Goal: Book appointment/travel/reservation

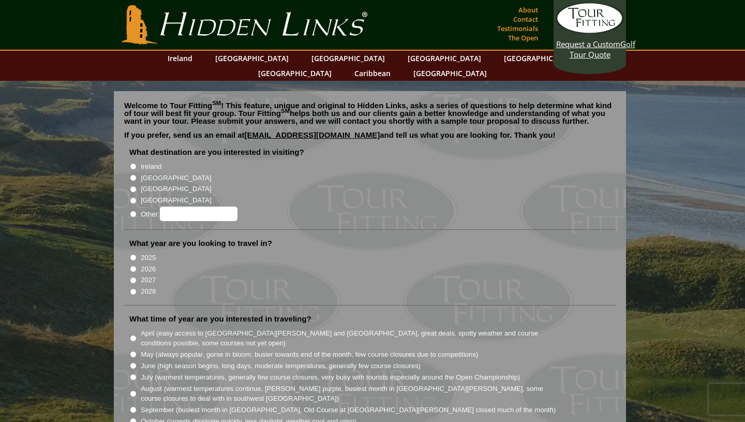
click at [133, 163] on input "Ireland" at bounding box center [133, 166] width 7 height 7
radio input "true"
click at [133, 265] on input "2026" at bounding box center [133, 268] width 7 height 7
radio input "true"
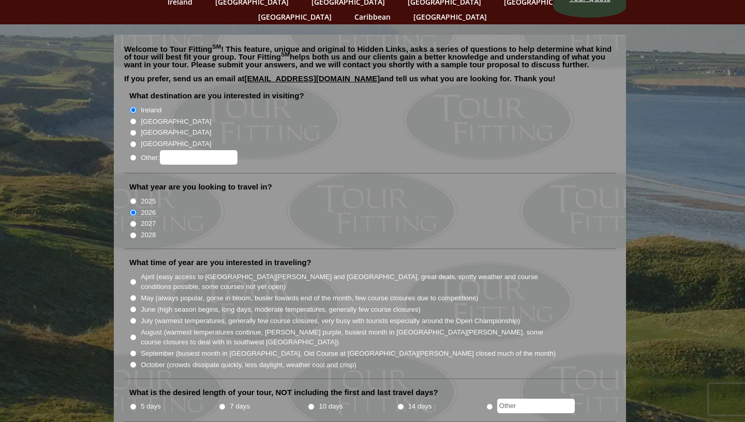
scroll to position [57, 0]
click at [133, 294] on input "May (always popular, gorse in bloom, busier towards end of the month, few cours…" at bounding box center [133, 297] width 7 height 7
radio input "true"
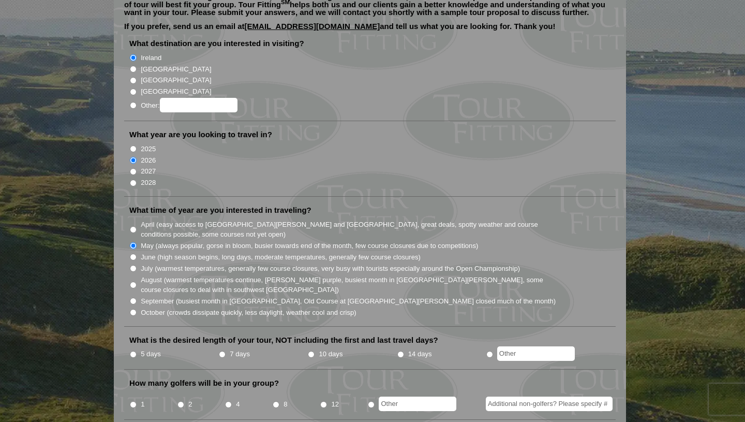
scroll to position [109, 0]
click at [132, 350] on input "5 days" at bounding box center [133, 353] width 7 height 7
radio input "true"
click at [182, 400] on input "2" at bounding box center [180, 403] width 7 height 7
radio input "true"
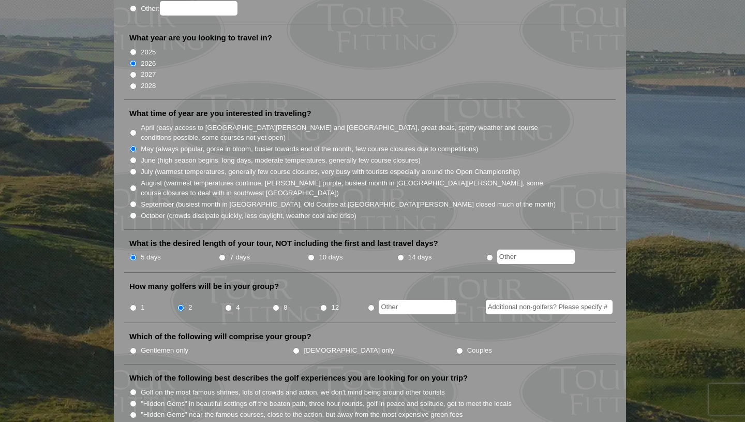
scroll to position [205, 0]
click at [132, 348] on input "Gentlemen only" at bounding box center [133, 351] width 7 height 7
radio input "true"
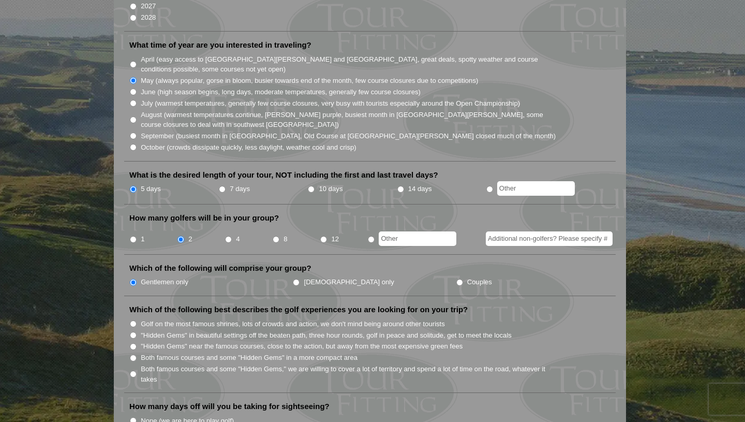
scroll to position [273, 0]
click at [133, 332] on input ""Hidden Gems" in beautiful settings off the beaten path, three hour rounds, gol…" at bounding box center [133, 335] width 7 height 7
radio input "true"
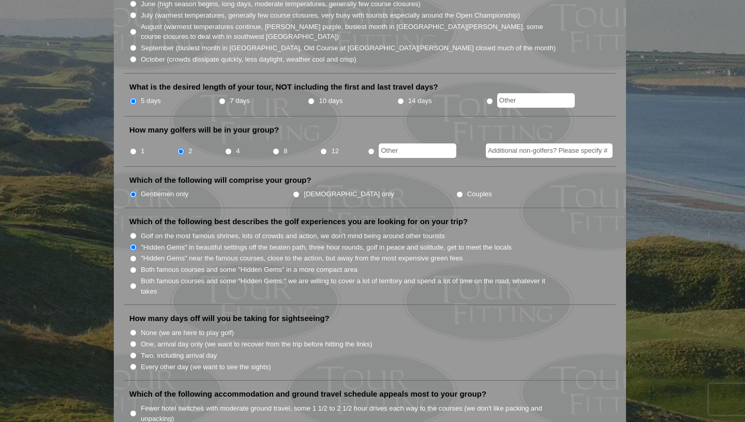
scroll to position [366, 0]
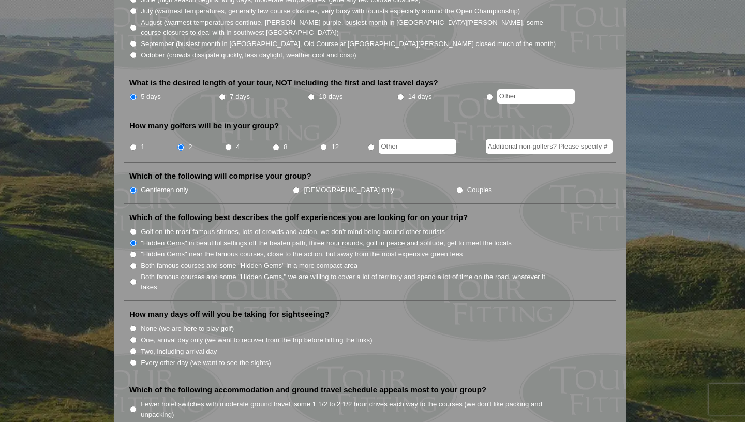
click at [132, 325] on input "None (we are here to play golf)" at bounding box center [133, 328] width 7 height 7
radio input "true"
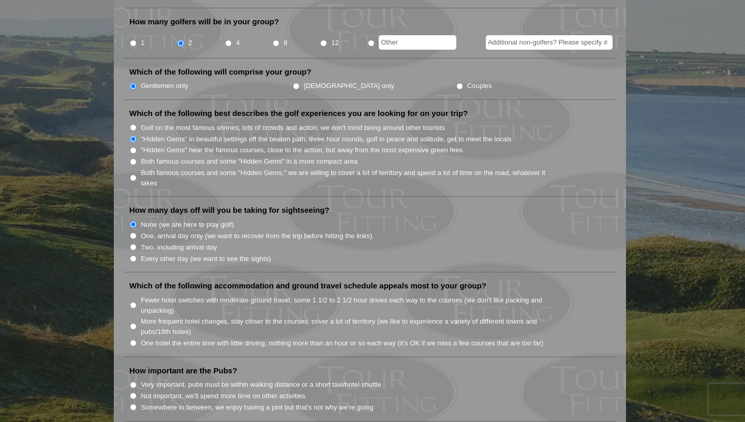
scroll to position [471, 0]
click at [133, 380] on input "Very important, pubs must be within walking distance or a short taxi/hotel shut…" at bounding box center [133, 383] width 7 height 7
radio input "true"
click at [134, 338] on input "One hotel the entire time with little driving, nothing more than an hour or so …" at bounding box center [133, 341] width 7 height 7
radio input "true"
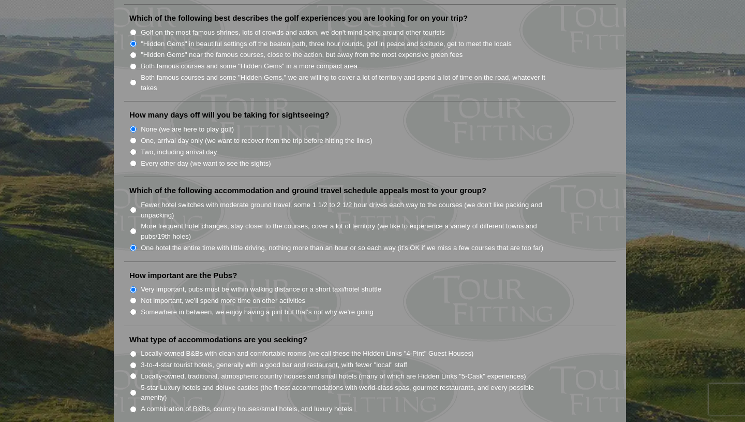
scroll to position [602, 0]
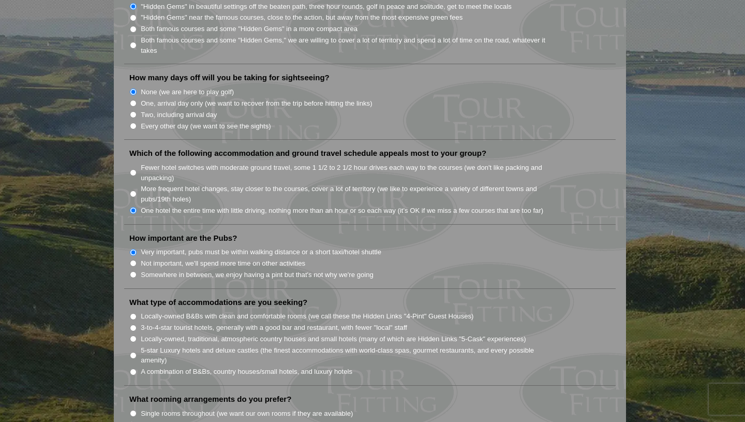
click at [132, 335] on input "Locally-owned, traditional, atmospheric country houses and small hotels (many o…" at bounding box center [133, 338] width 7 height 7
radio input "true"
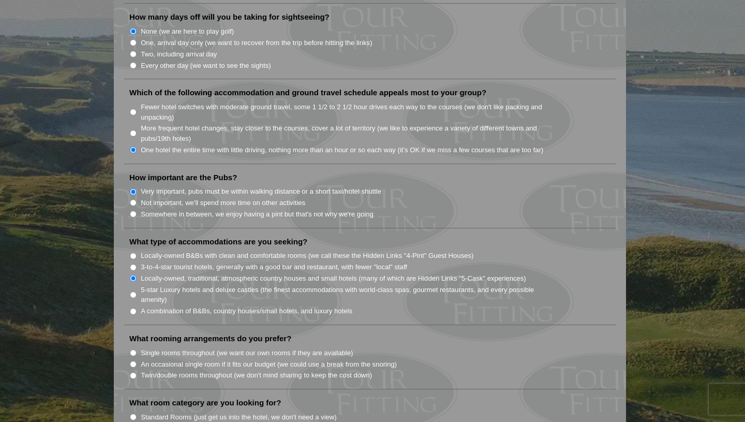
scroll to position [666, 0]
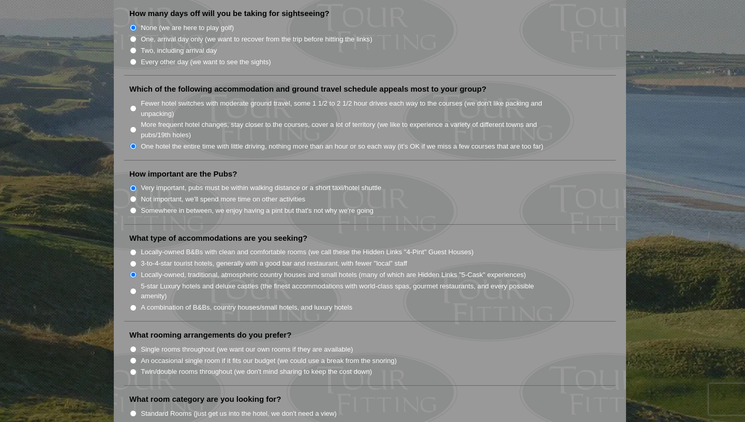
click at [134, 368] on input "Twin/double rooms throughout (we don't mind sharing to keep the cost down)" at bounding box center [133, 371] width 7 height 7
radio input "true"
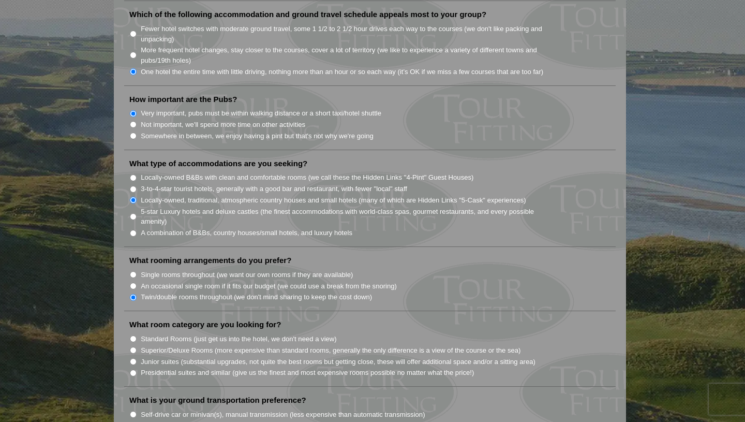
scroll to position [740, 0]
click at [133, 347] on input "Superior/Deluxe Rooms (more expensive than standard rooms, generally the only d…" at bounding box center [133, 350] width 7 height 7
radio input "true"
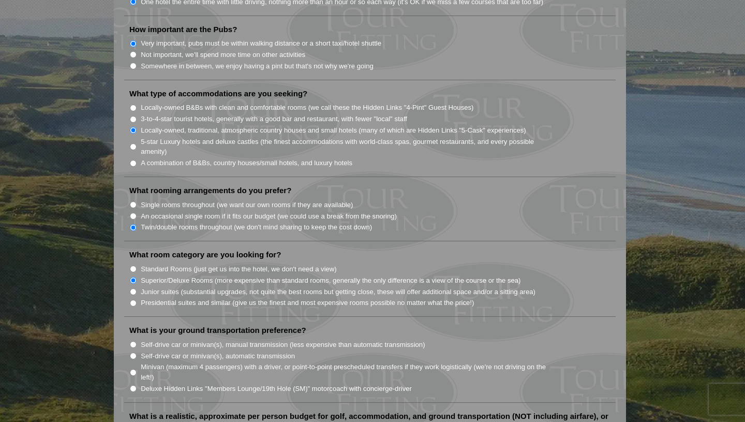
scroll to position [813, 0]
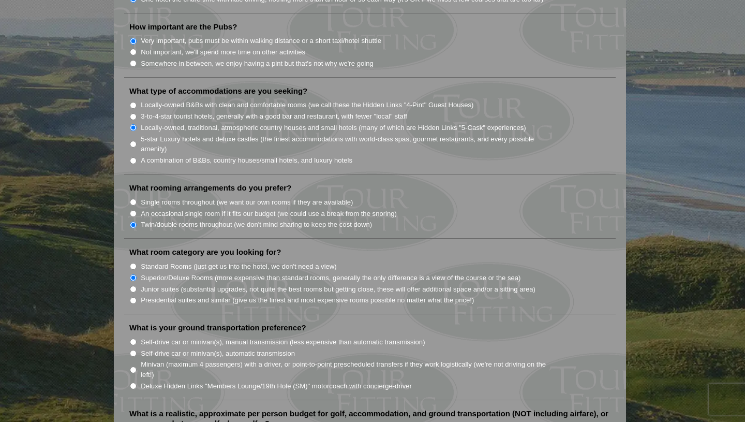
click at [133, 350] on input "Self-drive car or minivan(s), automatic transmission" at bounding box center [133, 353] width 7 height 7
radio input "true"
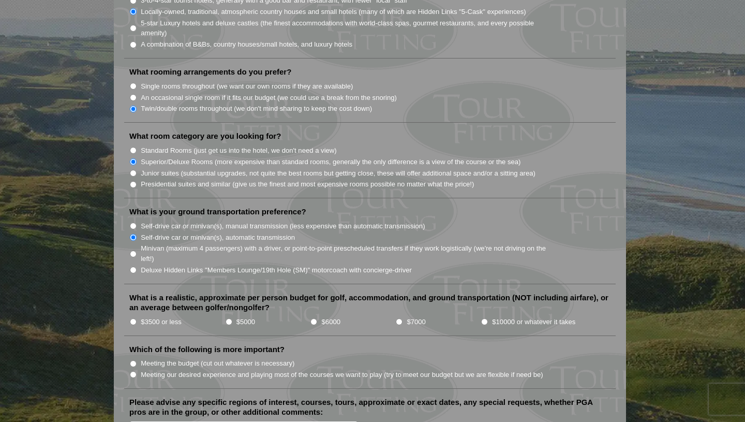
scroll to position [931, 0]
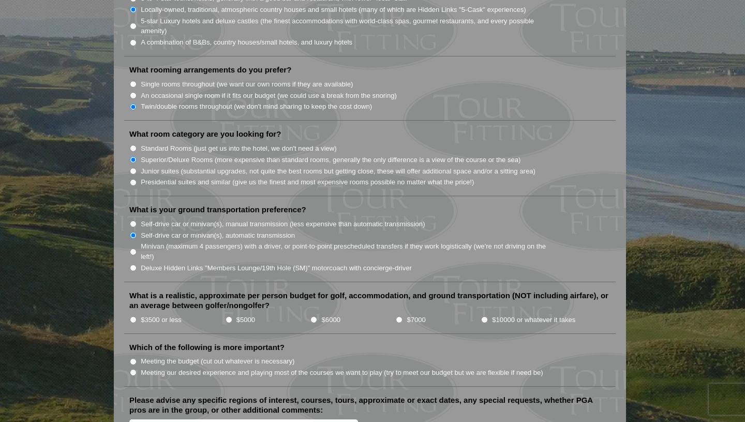
click at [228, 316] on input "$5000" at bounding box center [229, 319] width 7 height 7
radio input "true"
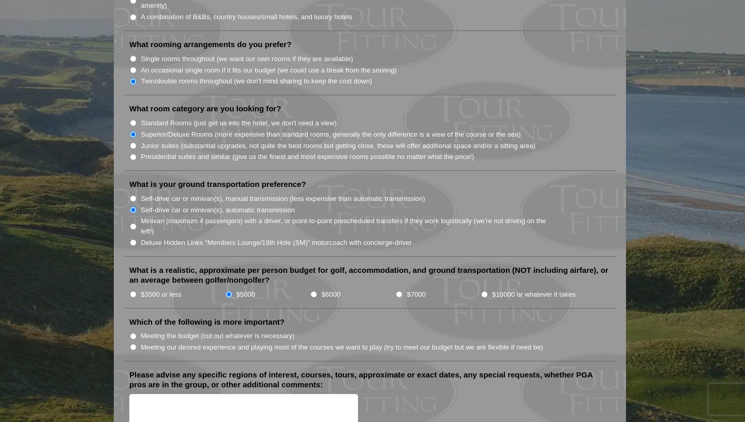
scroll to position [967, 0]
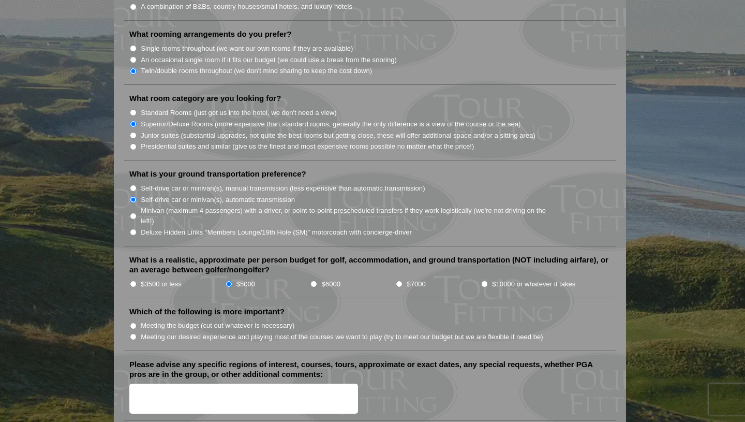
click at [132, 333] on input "Meeting our desired experience and playing most of the courses we want to play …" at bounding box center [133, 336] width 7 height 7
radio input "true"
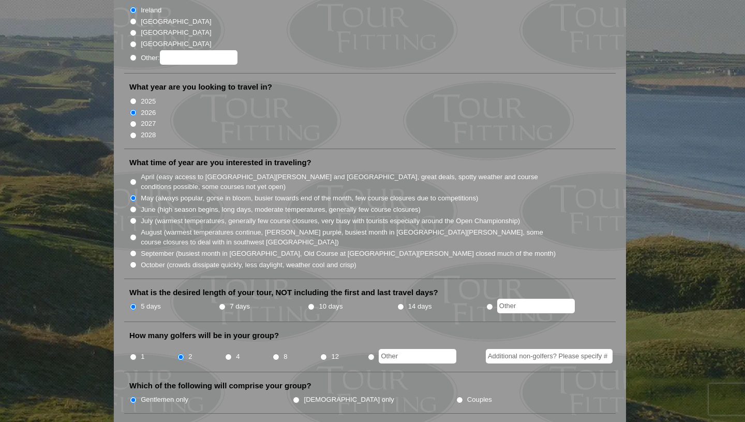
scroll to position [94, 0]
